Goal: Information Seeking & Learning: Learn about a topic

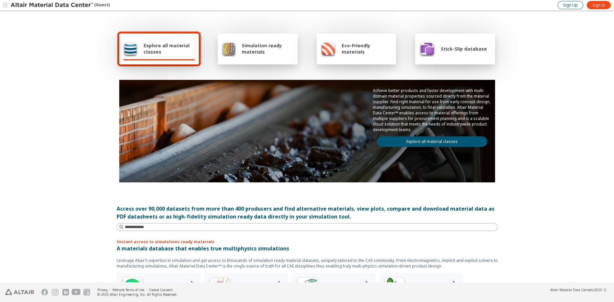
click at [573, 5] on span "Sign Up" at bounding box center [570, 5] width 15 height 5
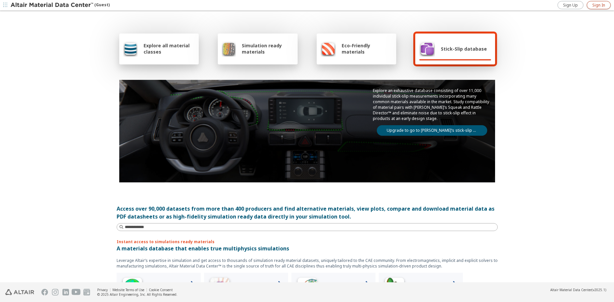
click at [597, 7] on span "Sign In" at bounding box center [598, 5] width 13 height 5
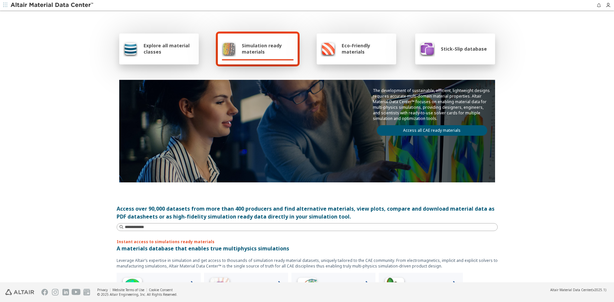
click at [172, 45] on span "Explore all material classes" at bounding box center [168, 48] width 51 height 12
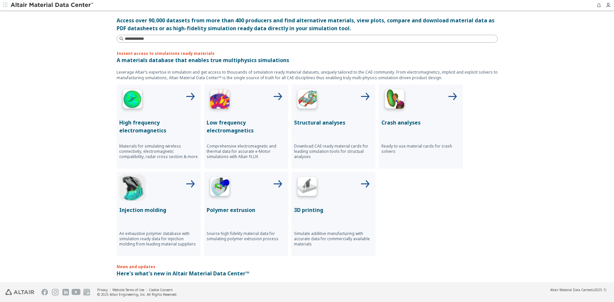
scroll to position [201, 0]
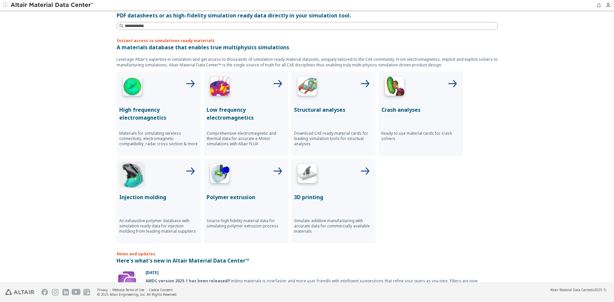
click at [316, 116] on div "Structural analyses Download CAE ready material cards for leading simulation to…" at bounding box center [333, 114] width 84 height 84
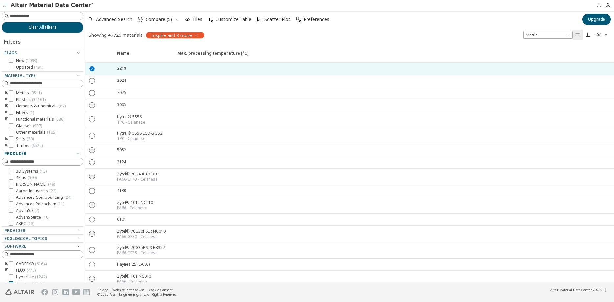
click at [80, 152] on icon "button" at bounding box center [77, 153] width 5 height 5
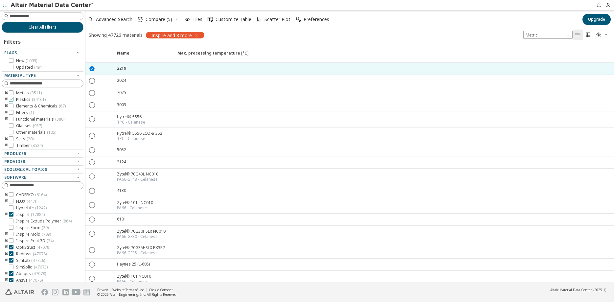
click at [11, 99] on icon at bounding box center [11, 99] width 5 height 5
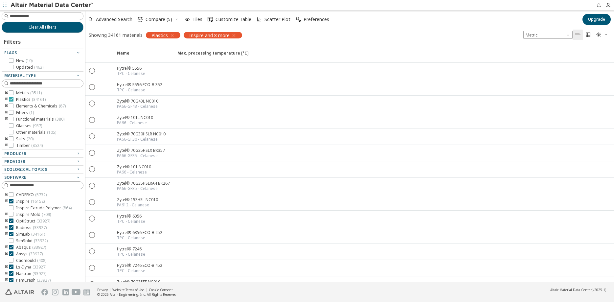
click at [11, 99] on icon at bounding box center [11, 99] width 5 height 5
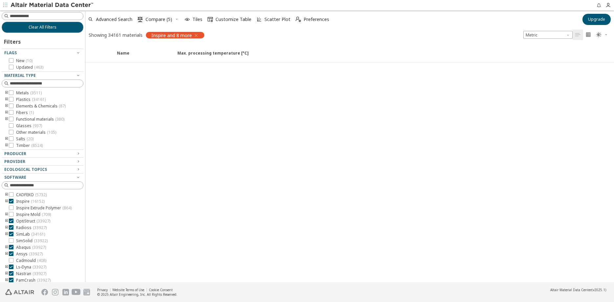
click at [6, 92] on icon "toogle group" at bounding box center [6, 92] width 5 height 5
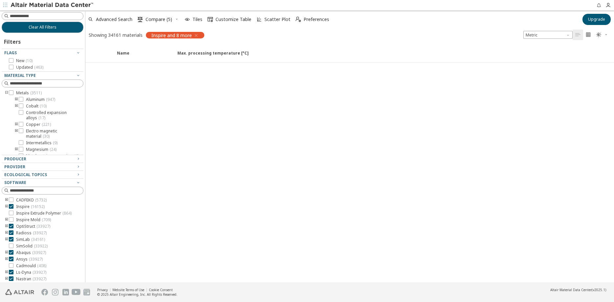
click at [6, 92] on icon "toogle group" at bounding box center [6, 92] width 5 height 5
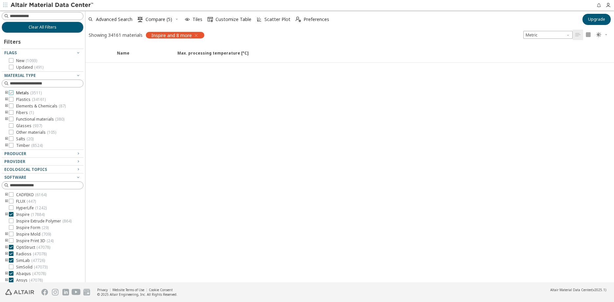
click at [10, 92] on icon at bounding box center [11, 92] width 5 height 5
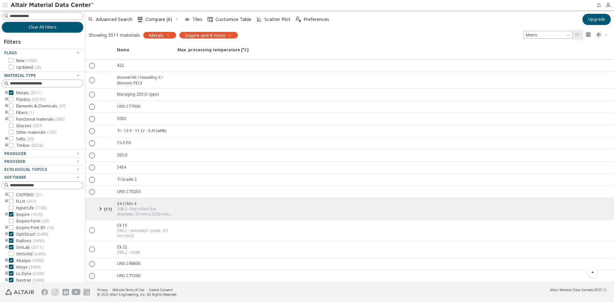
click at [39, 5] on img at bounding box center [53, 5] width 84 height 7
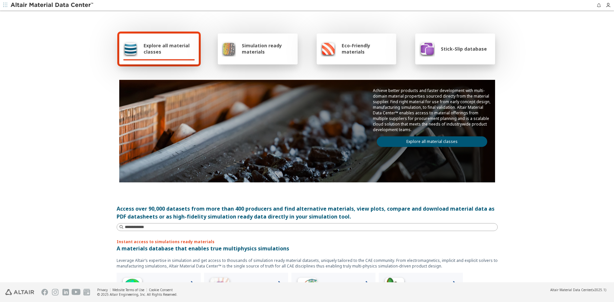
scroll to position [33, 0]
